Goal: Transaction & Acquisition: Book appointment/travel/reservation

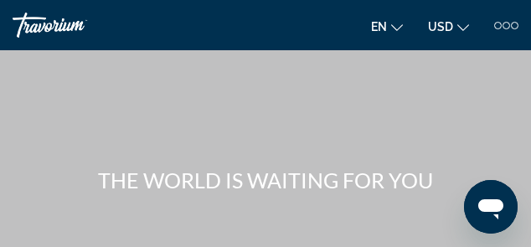
click at [463, 23] on icon "Change currency" at bounding box center [463, 28] width 12 height 12
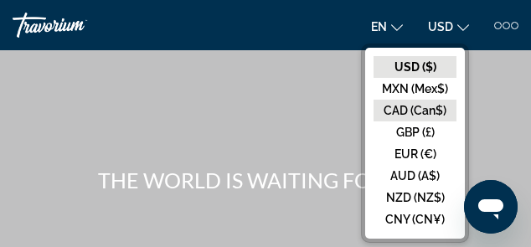
click at [403, 112] on button "CAD (Can$)" at bounding box center [414, 111] width 83 height 22
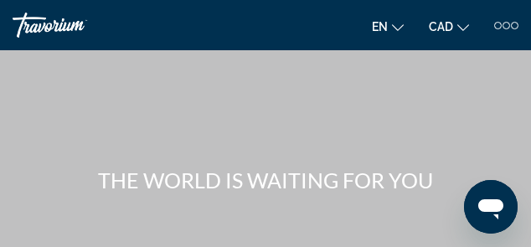
click at [393, 25] on icon "Change language" at bounding box center [398, 28] width 12 height 12
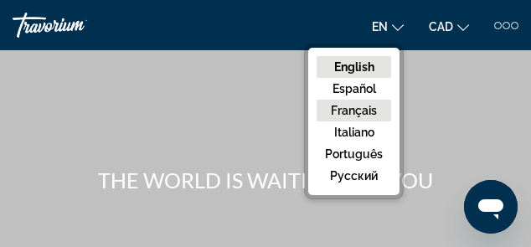
click at [358, 107] on button "Français" at bounding box center [354, 111] width 75 height 22
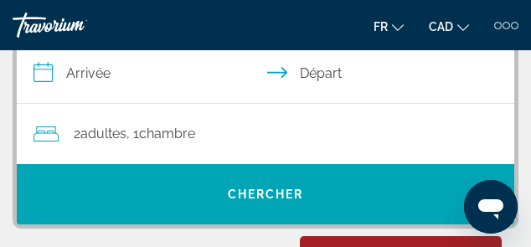
scroll to position [201, 0]
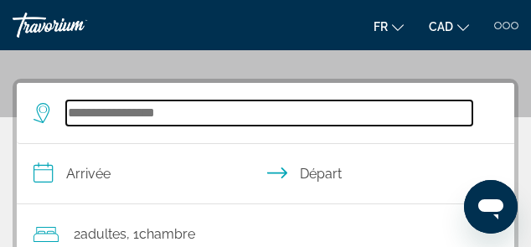
click at [124, 124] on input "Search widget" at bounding box center [269, 112] width 406 height 25
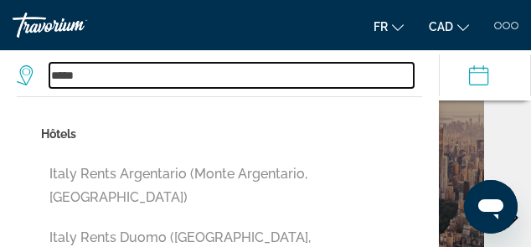
scroll to position [593, 0]
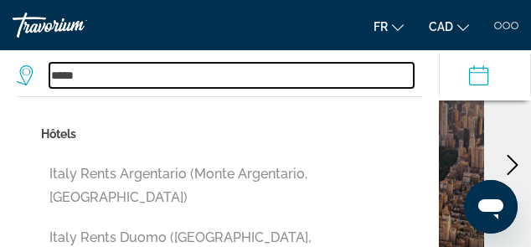
type input "*****"
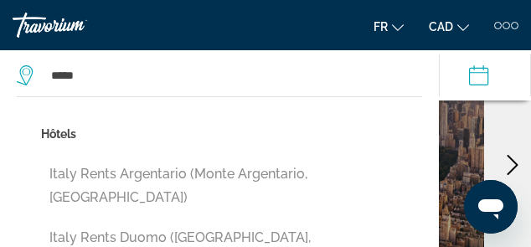
click at [453, 134] on div "[US_STATE]" at bounding box center [377, 165] width 213 height 286
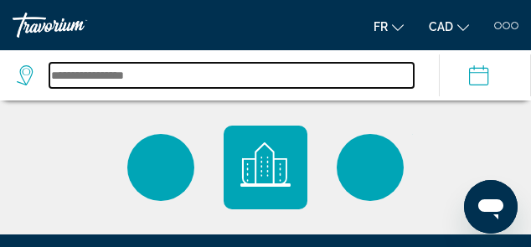
click at [122, 74] on input "Search widget" at bounding box center [231, 75] width 364 height 25
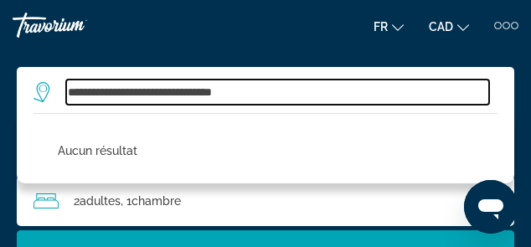
scroll to position [100, 0]
drag, startPoint x: 276, startPoint y: 92, endPoint x: 15, endPoint y: 87, distance: 261.3
click at [15, 87] on div "**********" at bounding box center [265, 173] width 531 height 247
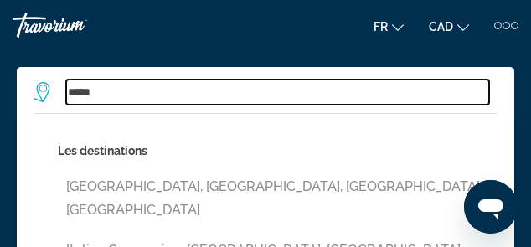
scroll to position [134, 0]
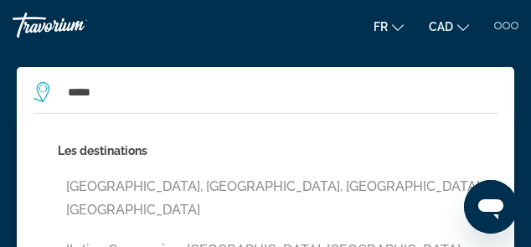
click at [162, 193] on button "[GEOGRAPHIC_DATA], [GEOGRAPHIC_DATA], [GEOGRAPHIC_DATA], [GEOGRAPHIC_DATA]" at bounding box center [278, 198] width 440 height 55
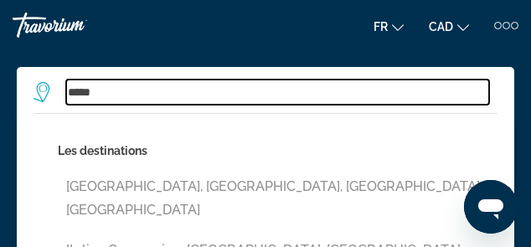
type input "**********"
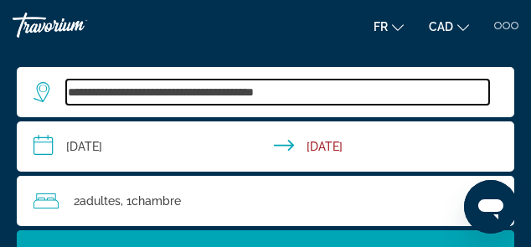
scroll to position [402, 0]
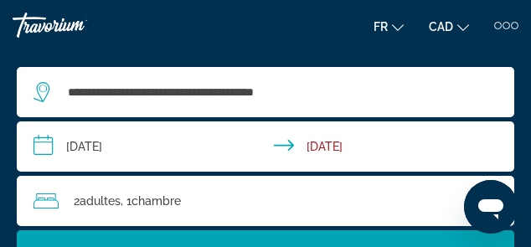
click at [223, 189] on div "2 Adulte Adultes , 1 Chambre pièces" at bounding box center [273, 200] width 481 height 23
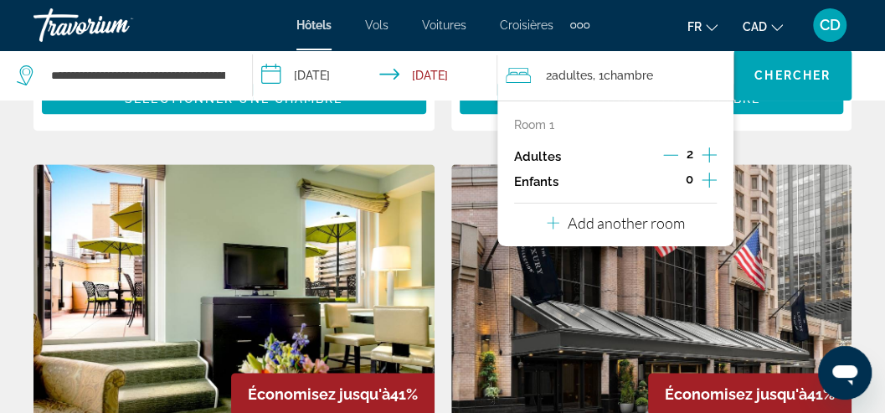
scroll to position [658, 0]
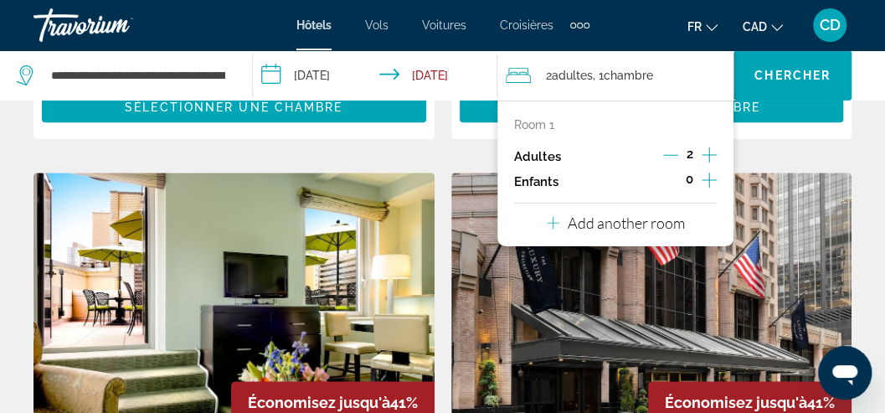
click at [454, 246] on img "Main content" at bounding box center [651, 306] width 401 height 268
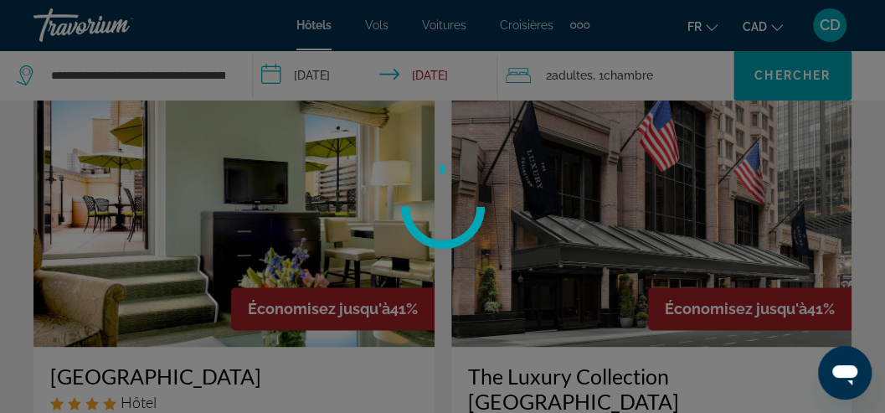
scroll to position [826, 0]
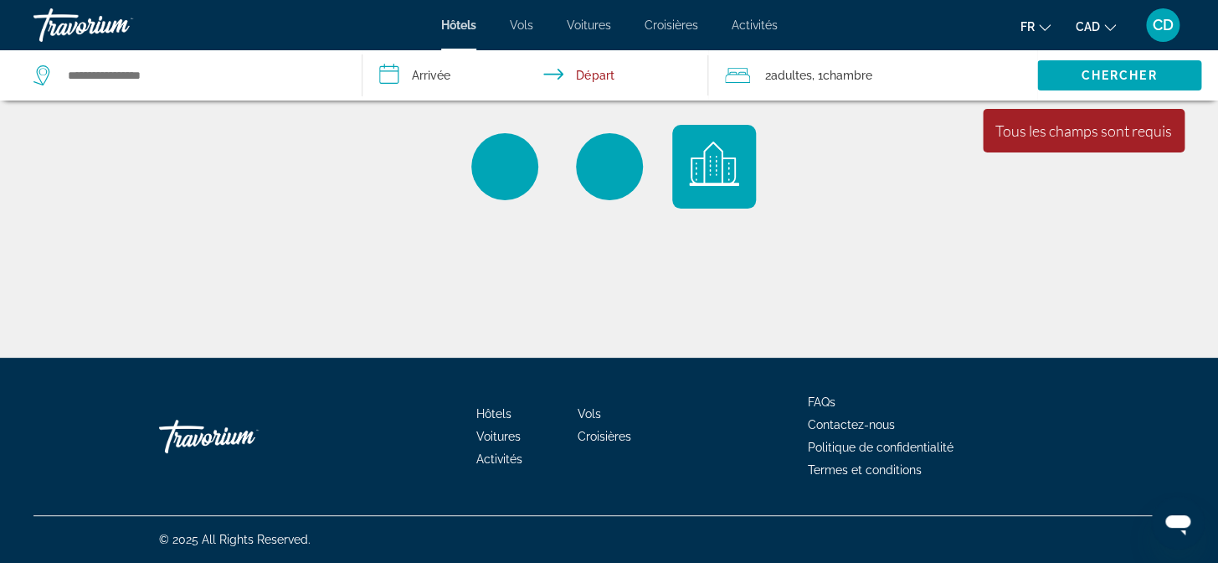
type input "**********"
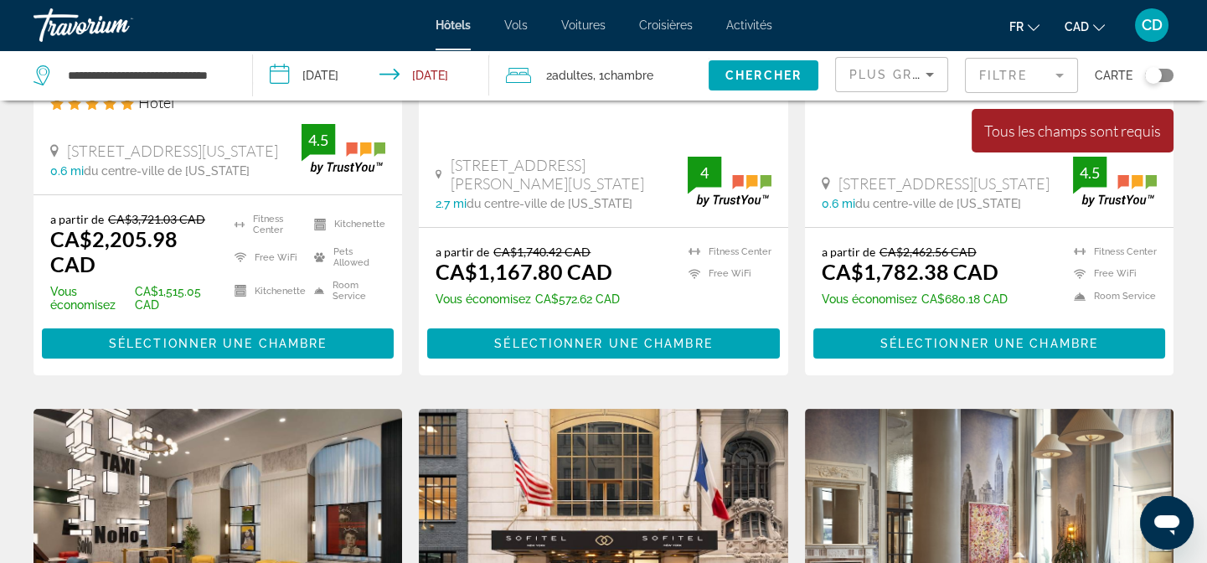
scroll to position [837, 0]
